Goal: Check status: Check status

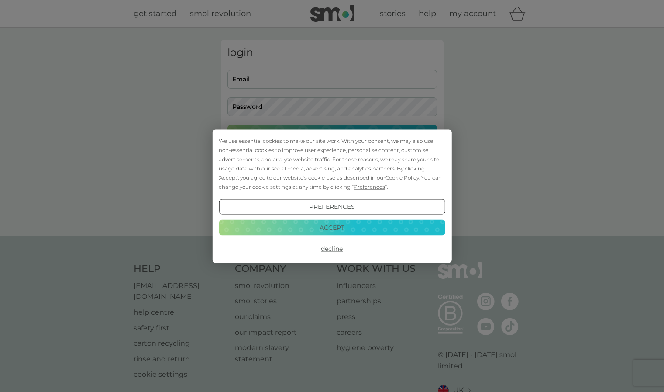
type input "[EMAIL_ADDRESS][DOMAIN_NAME]"
click at [332, 249] on button "Decline" at bounding box center [332, 249] width 226 height 16
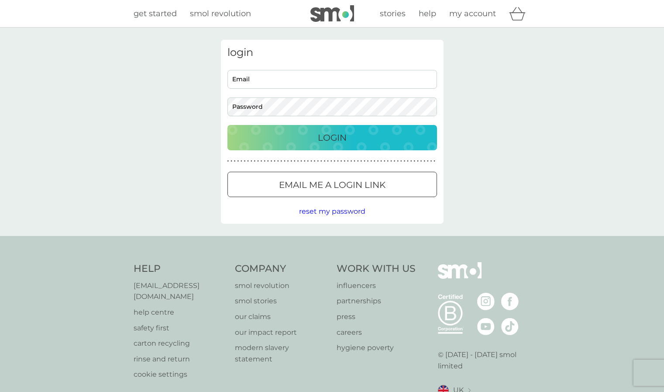
type input "s.brianrs@yahoo.co.uk"
click at [324, 134] on p "Login" at bounding box center [332, 138] width 29 height 14
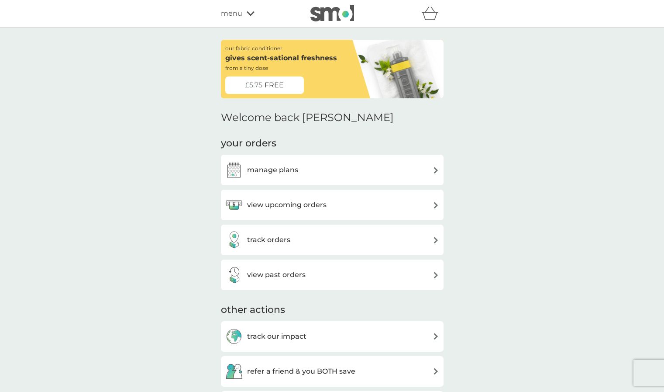
click at [356, 204] on div "view upcoming orders" at bounding box center [332, 204] width 214 height 17
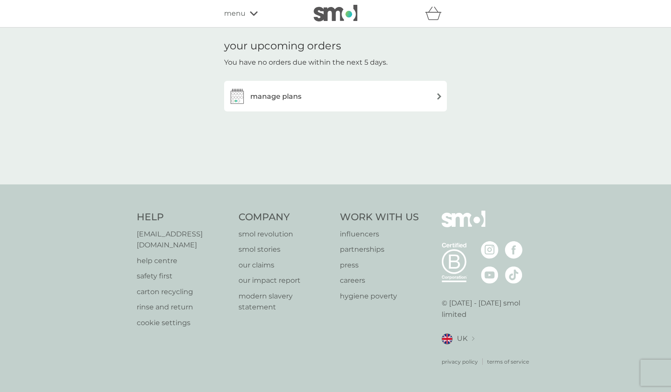
click at [437, 96] on img at bounding box center [439, 96] width 7 height 7
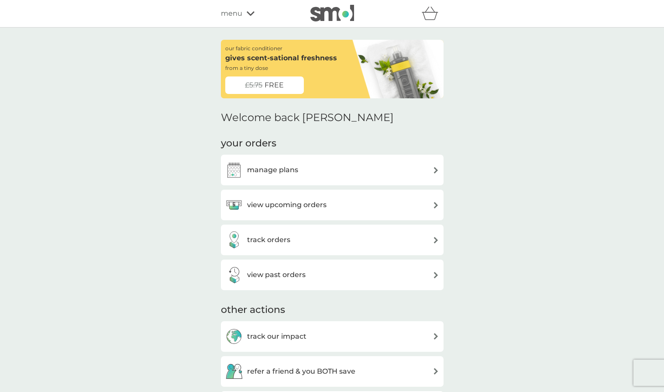
click at [412, 242] on div "track orders" at bounding box center [332, 239] width 214 height 17
